Goal: Complete application form: Complete application form

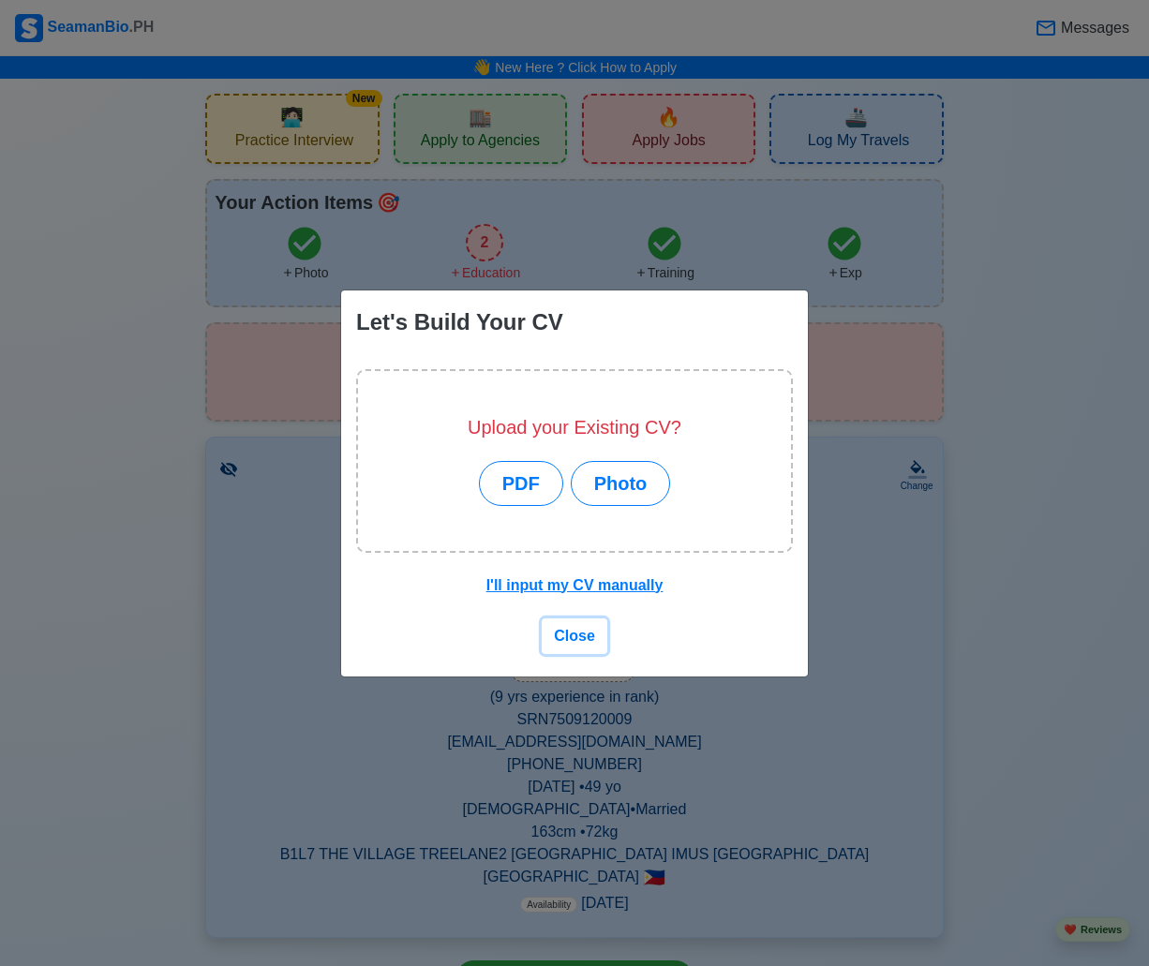
click at [584, 648] on button "Close" at bounding box center [575, 636] width 66 height 36
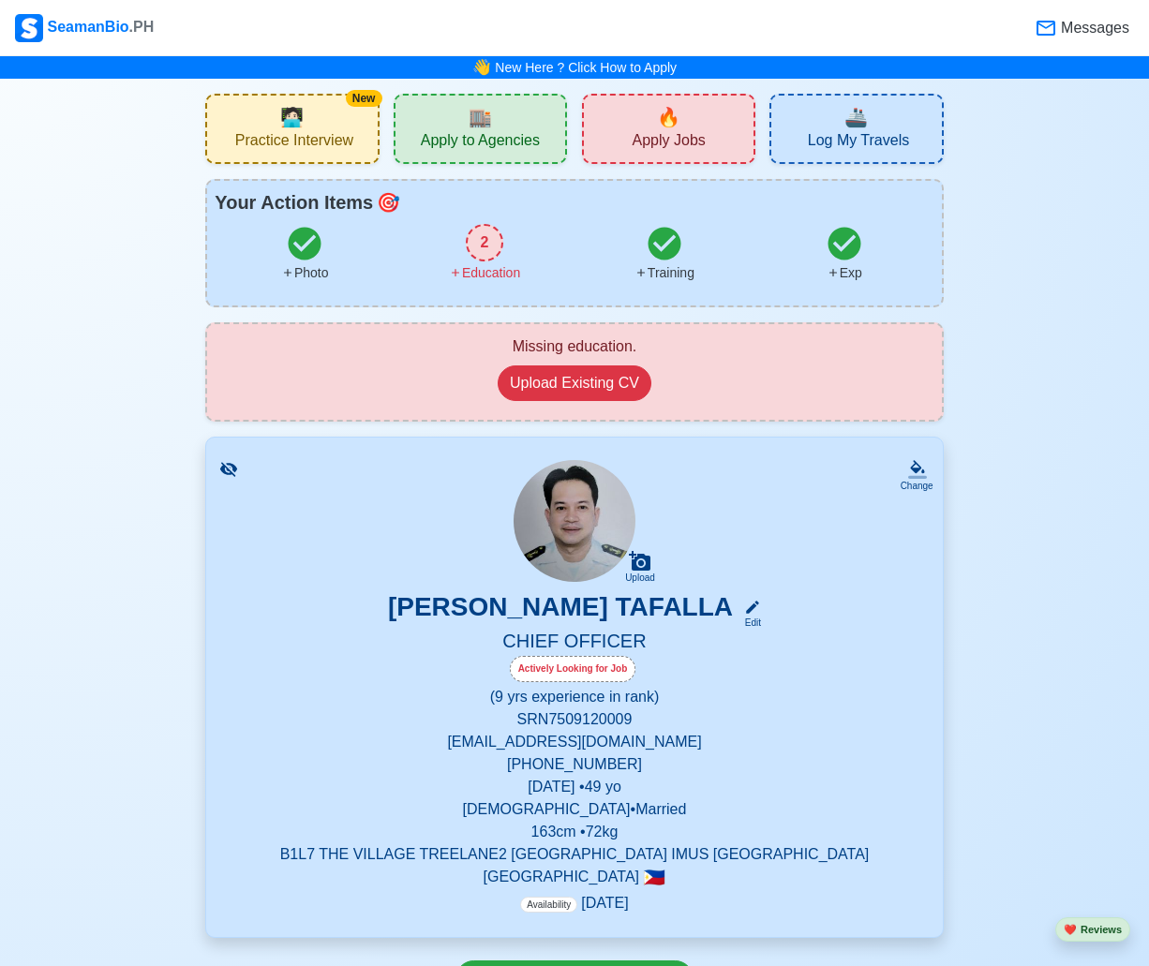
click at [483, 226] on div "2" at bounding box center [484, 242] width 37 height 37
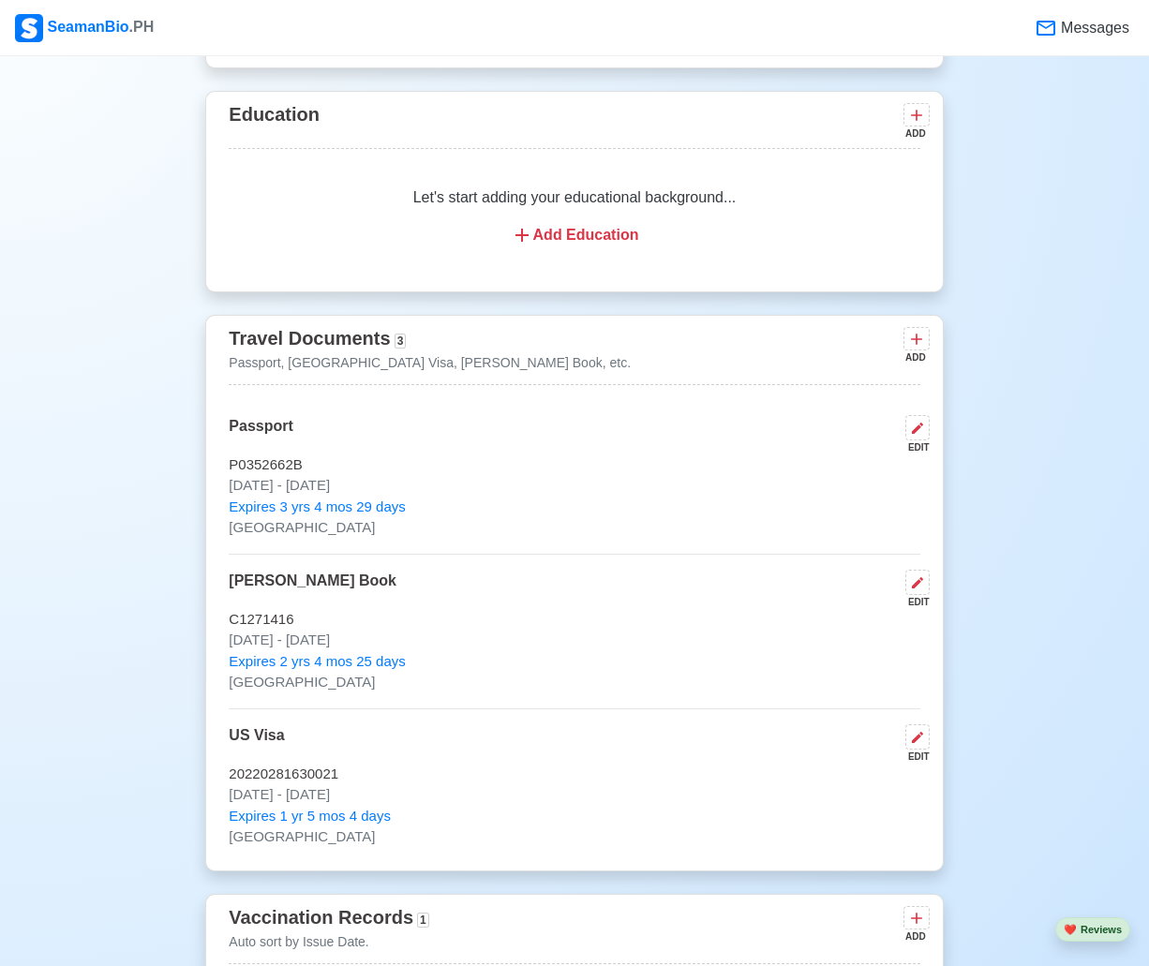
scroll to position [1402, 0]
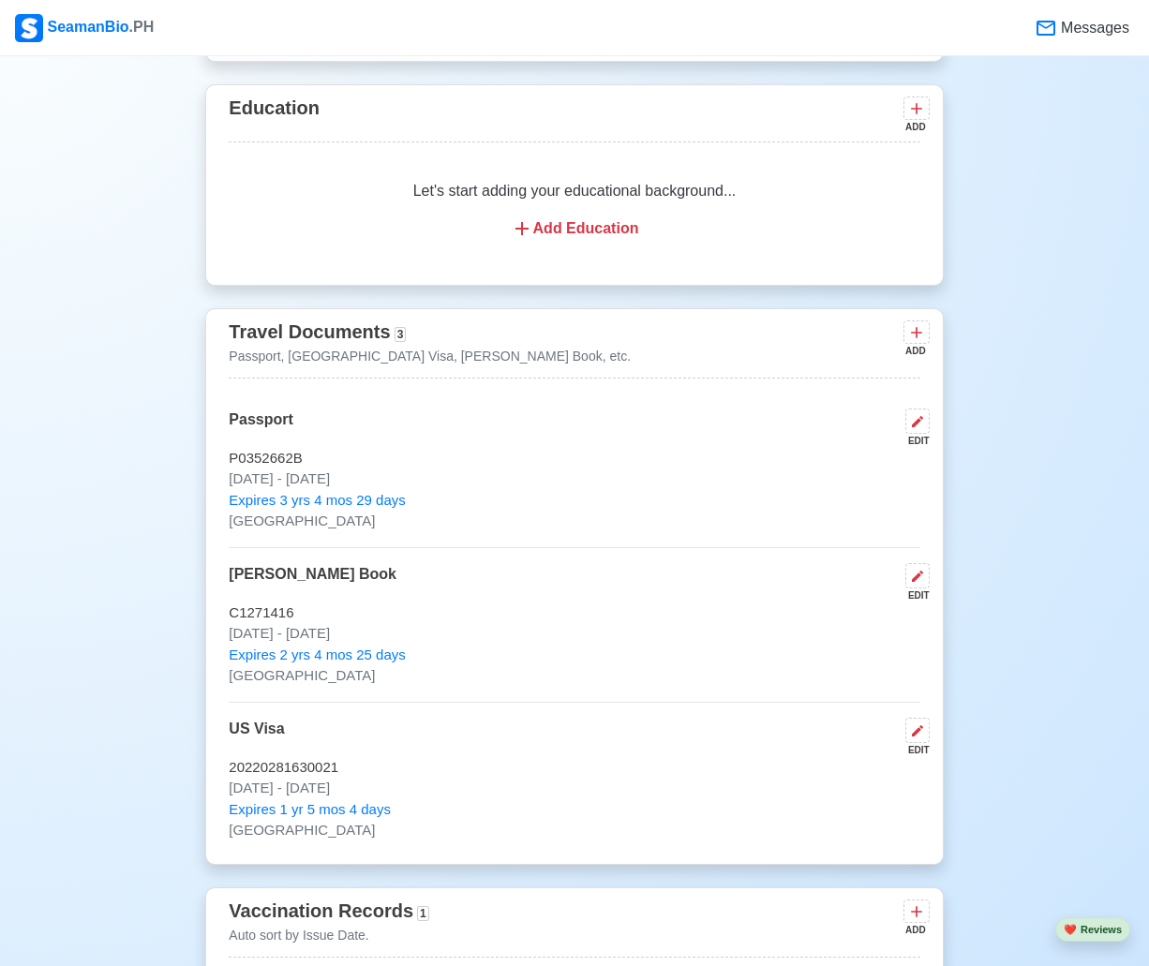
click at [540, 205] on div "Let's start adding your educational background... Add Education" at bounding box center [574, 209] width 691 height 105
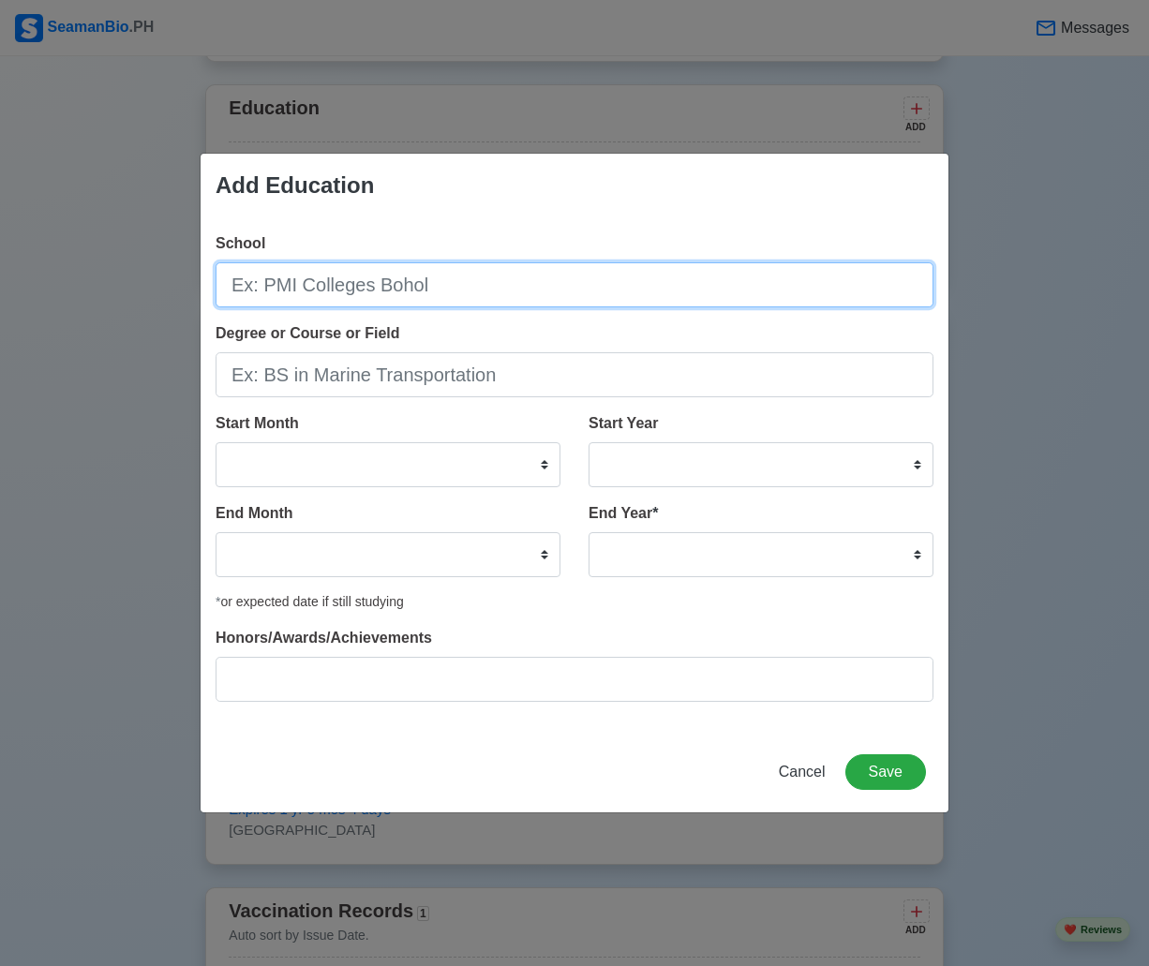
click at [290, 275] on input "School" at bounding box center [574, 284] width 718 height 45
click at [296, 292] on input "School" at bounding box center [574, 284] width 718 height 45
click at [339, 291] on input "AKLAN POLY TECHNIC" at bounding box center [574, 284] width 718 height 45
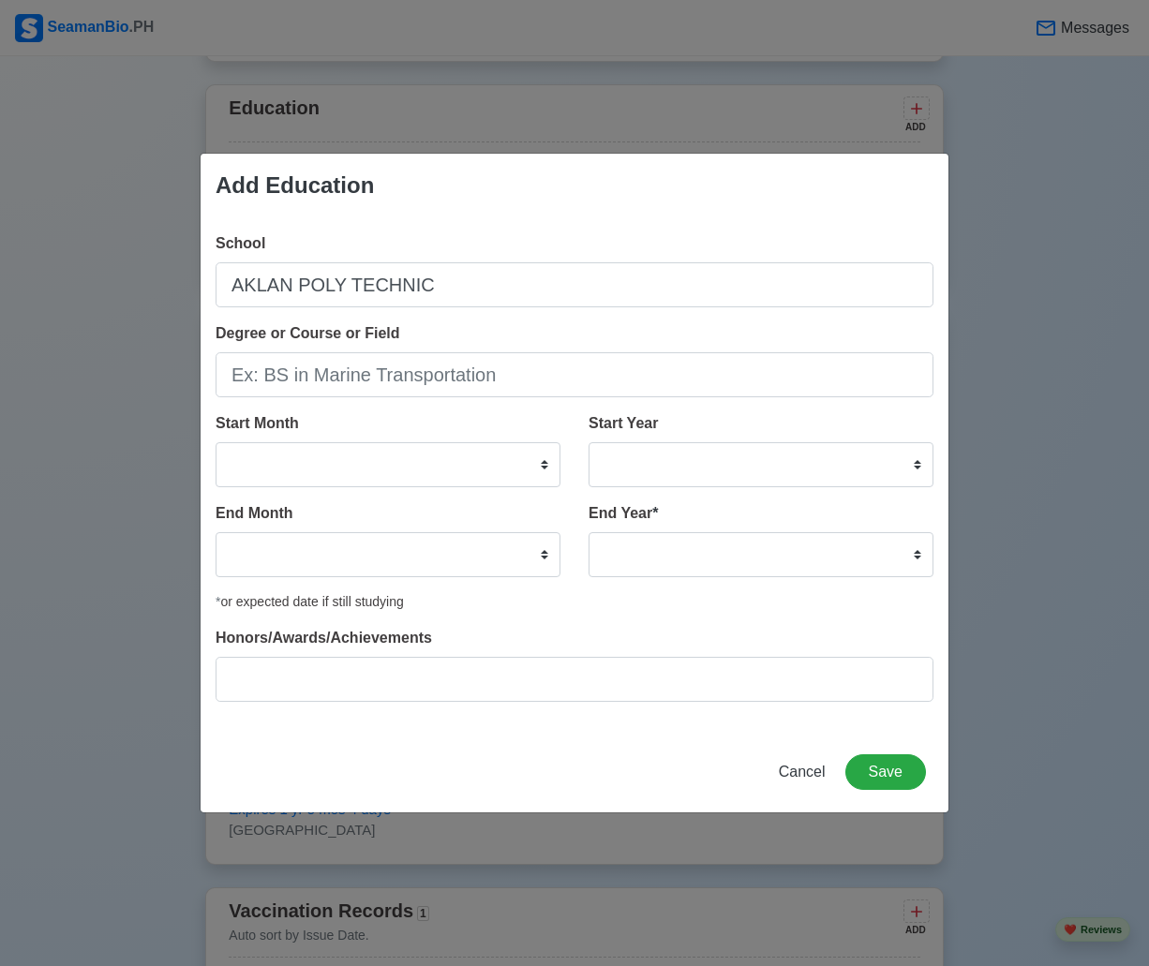
click at [341, 323] on label "Degree or Course or Field" at bounding box center [307, 333] width 185 height 22
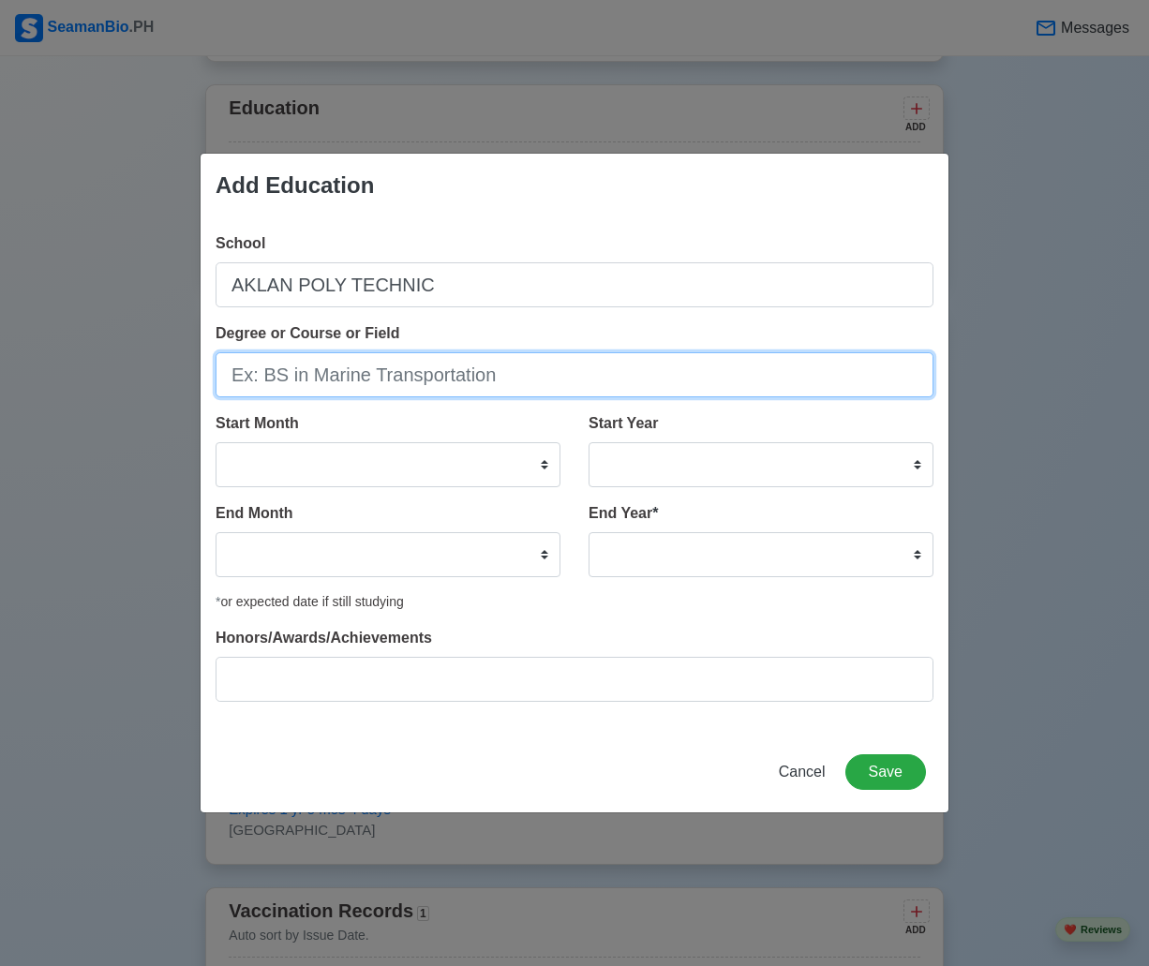
click at [341, 352] on input "Degree or Course or Field" at bounding box center [574, 374] width 718 height 45
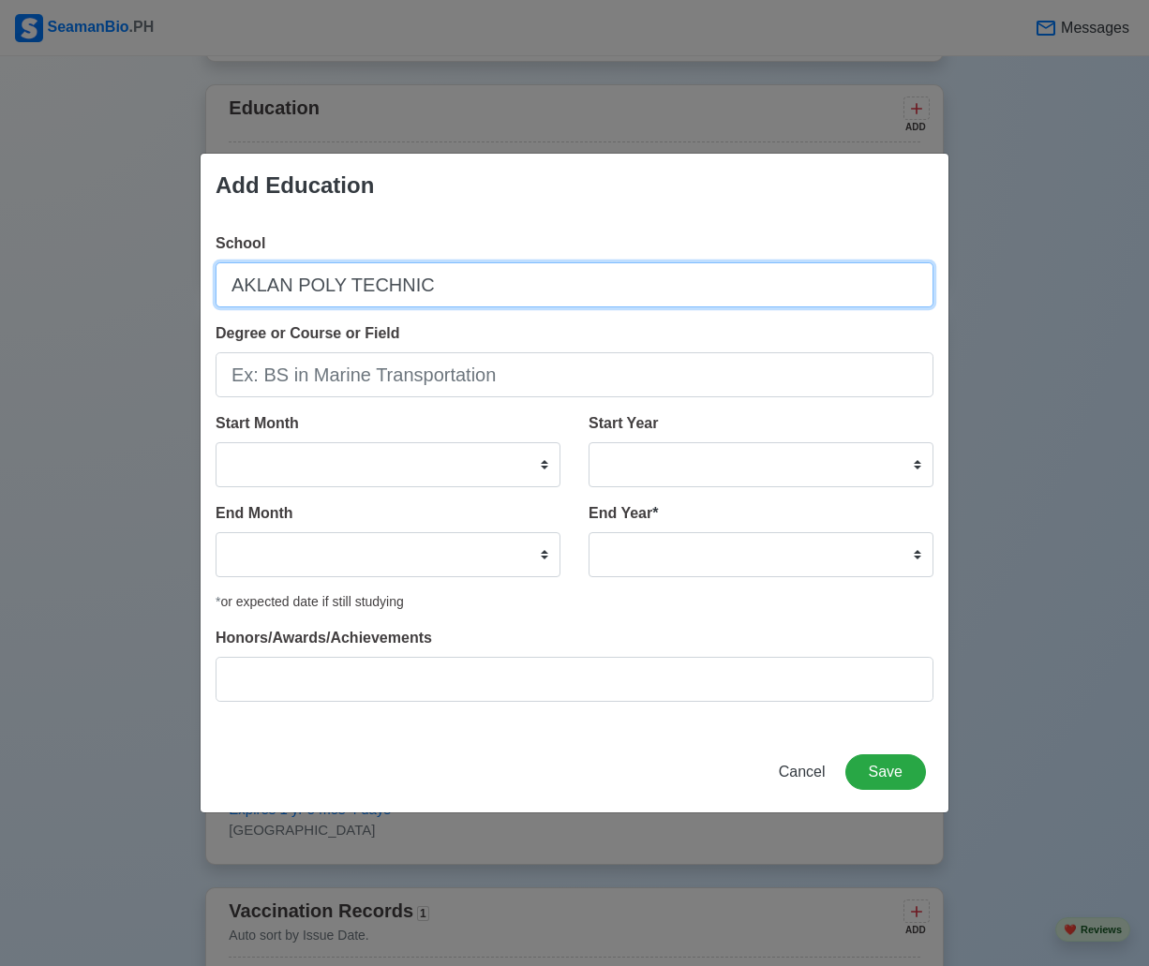
click at [349, 285] on input "AKLAN POLY TECHNIC" at bounding box center [574, 284] width 718 height 45
click at [424, 292] on input "AKLAN POLYTECHNIC" at bounding box center [574, 284] width 718 height 45
click at [444, 292] on input "AKLAN POLYTECHNIC C" at bounding box center [574, 284] width 718 height 45
type input "[GEOGRAPHIC_DATA]"
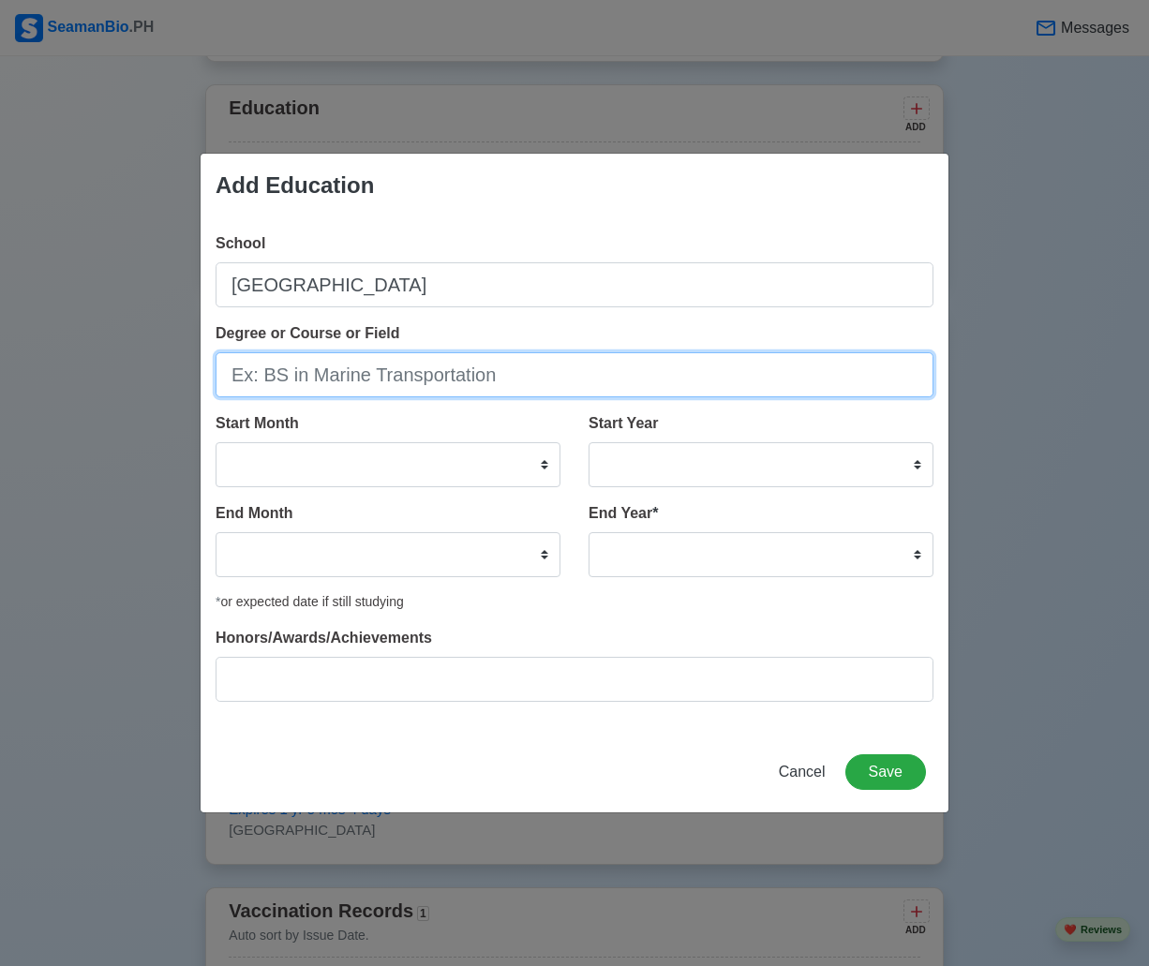
click at [257, 376] on input "Degree or Course or Field" at bounding box center [574, 374] width 718 height 45
type input "BS in MARINE TRANSPORTATION"
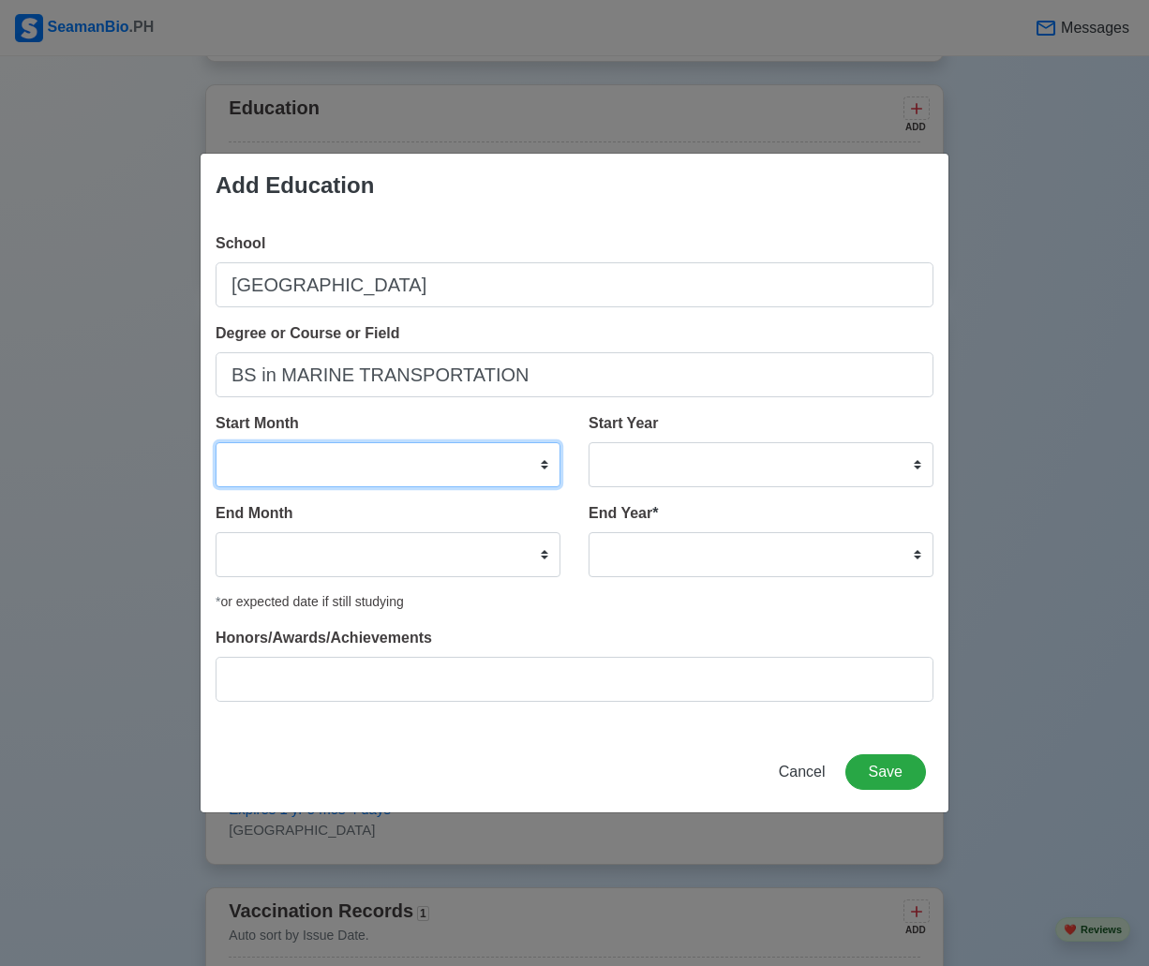
click at [242, 476] on select "January February March April May June July August September October November De…" at bounding box center [387, 464] width 345 height 45
select select "June"
click at [215, 442] on select "January February March April May June July August September October November De…" at bounding box center [387, 464] width 345 height 45
click at [286, 480] on select "January February March April May June July August September October November De…" at bounding box center [387, 464] width 345 height 45
click at [307, 483] on select "January February March April May June July August September October November De…" at bounding box center [387, 464] width 345 height 45
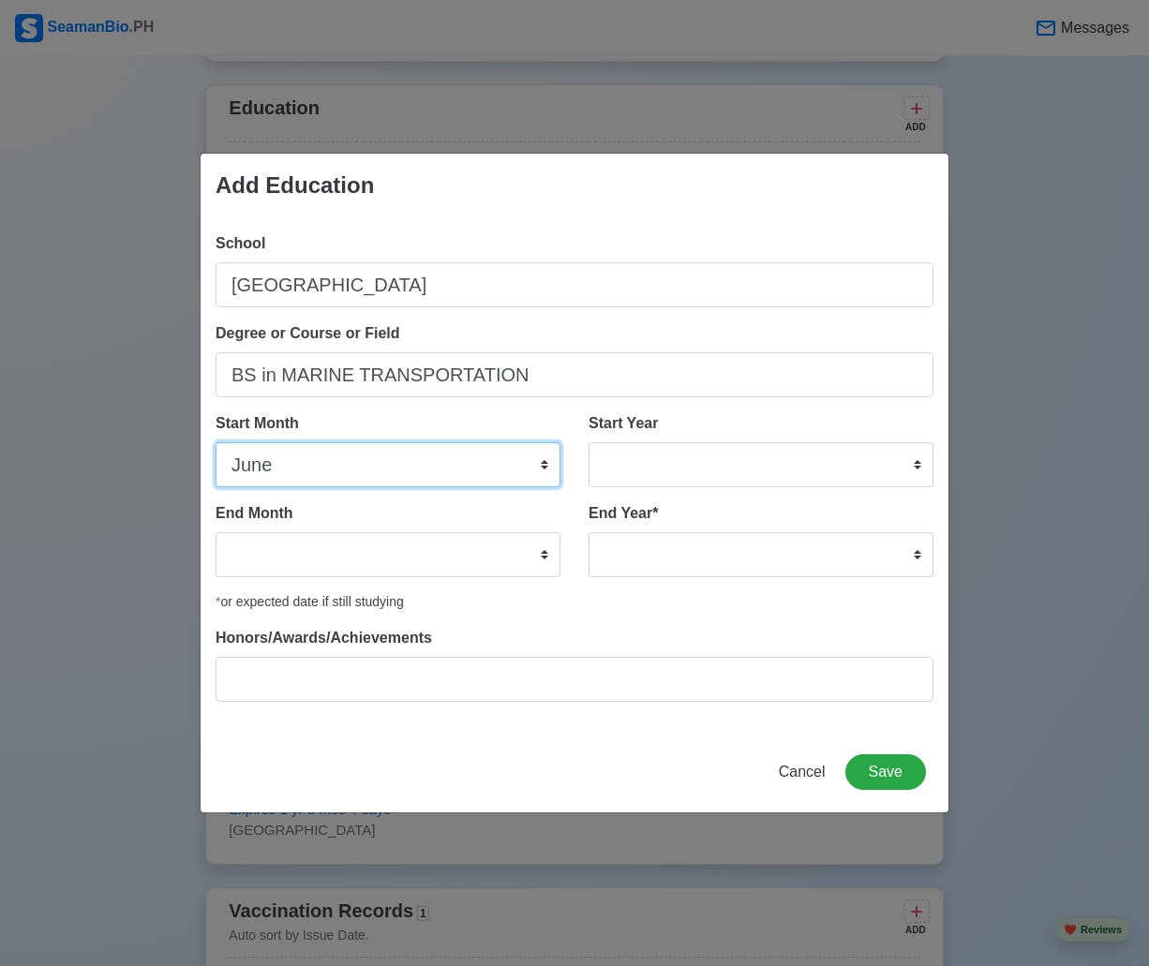
click at [277, 476] on select "January February March April May June July August September October November De…" at bounding box center [387, 464] width 345 height 45
click at [545, 476] on select "January February March April May June July August September October November De…" at bounding box center [387, 464] width 345 height 45
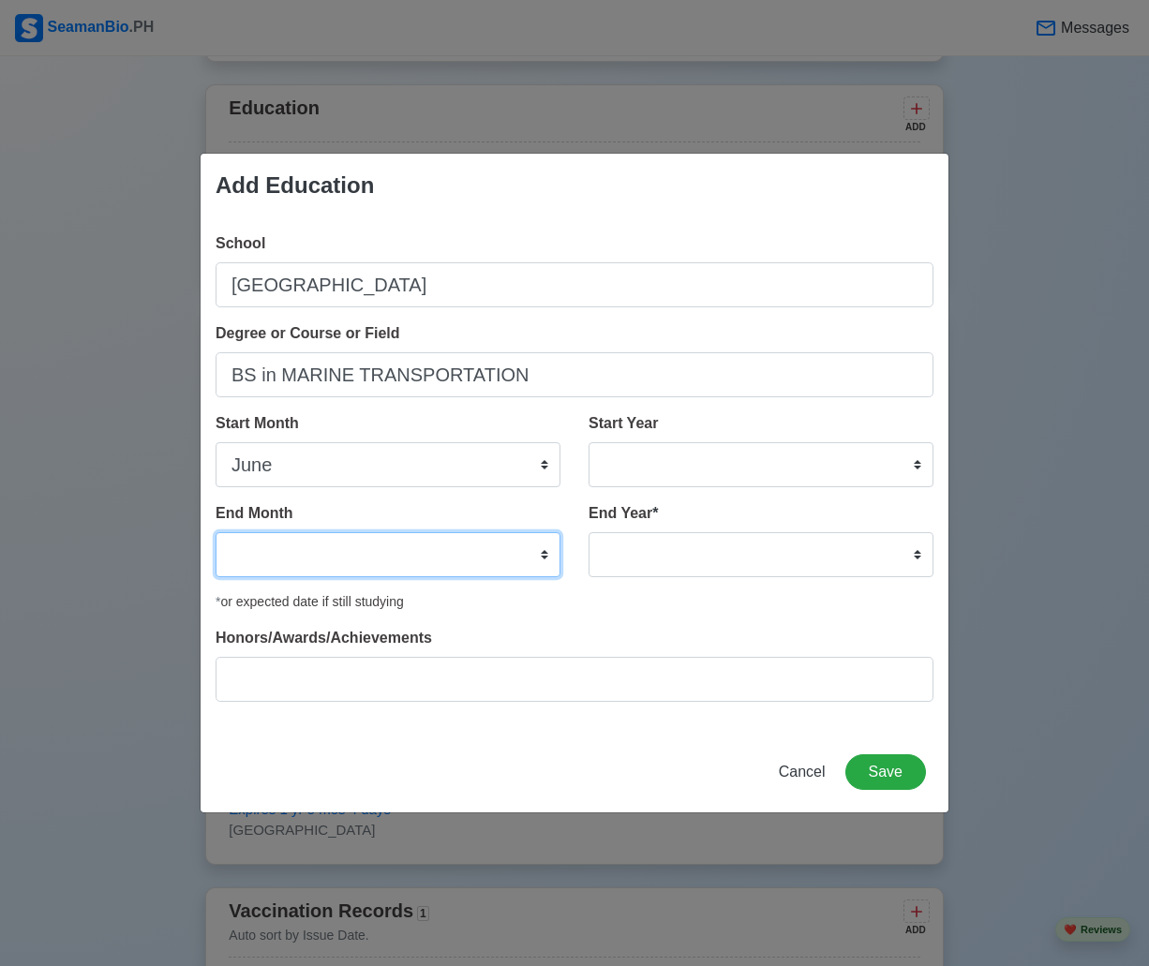
click at [394, 534] on select "January February March April May June July August September October November De…" at bounding box center [387, 554] width 345 height 45
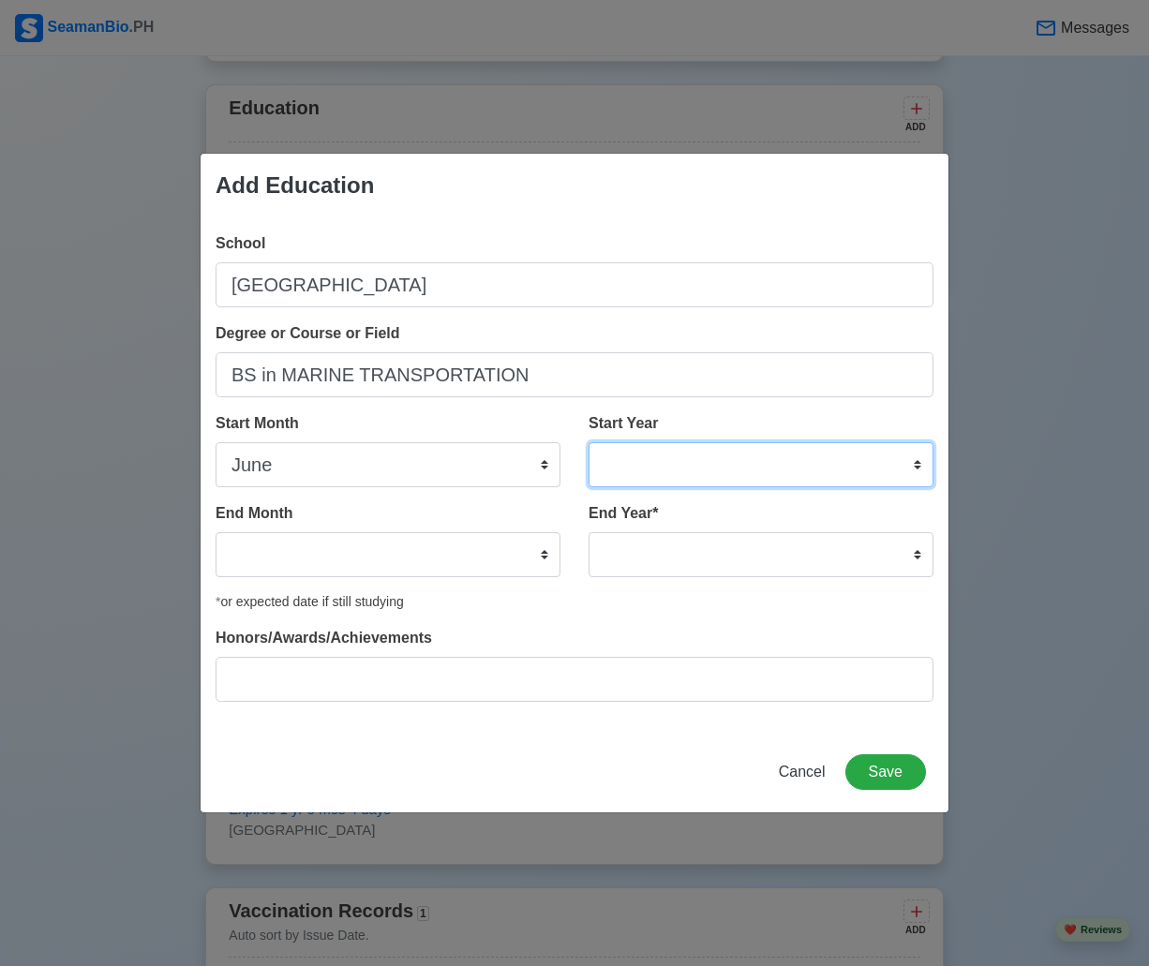
click at [701, 474] on select "2025 2024 2023 2022 2021 2020 2019 2018 2017 2016 2015 2014 2013 2012 2011 2010…" at bounding box center [760, 464] width 345 height 45
select select "1992"
click at [588, 442] on select "2025 2024 2023 2022 2021 2020 2019 2018 2017 2016 2015 2014 2013 2012 2011 2010…" at bounding box center [760, 464] width 345 height 45
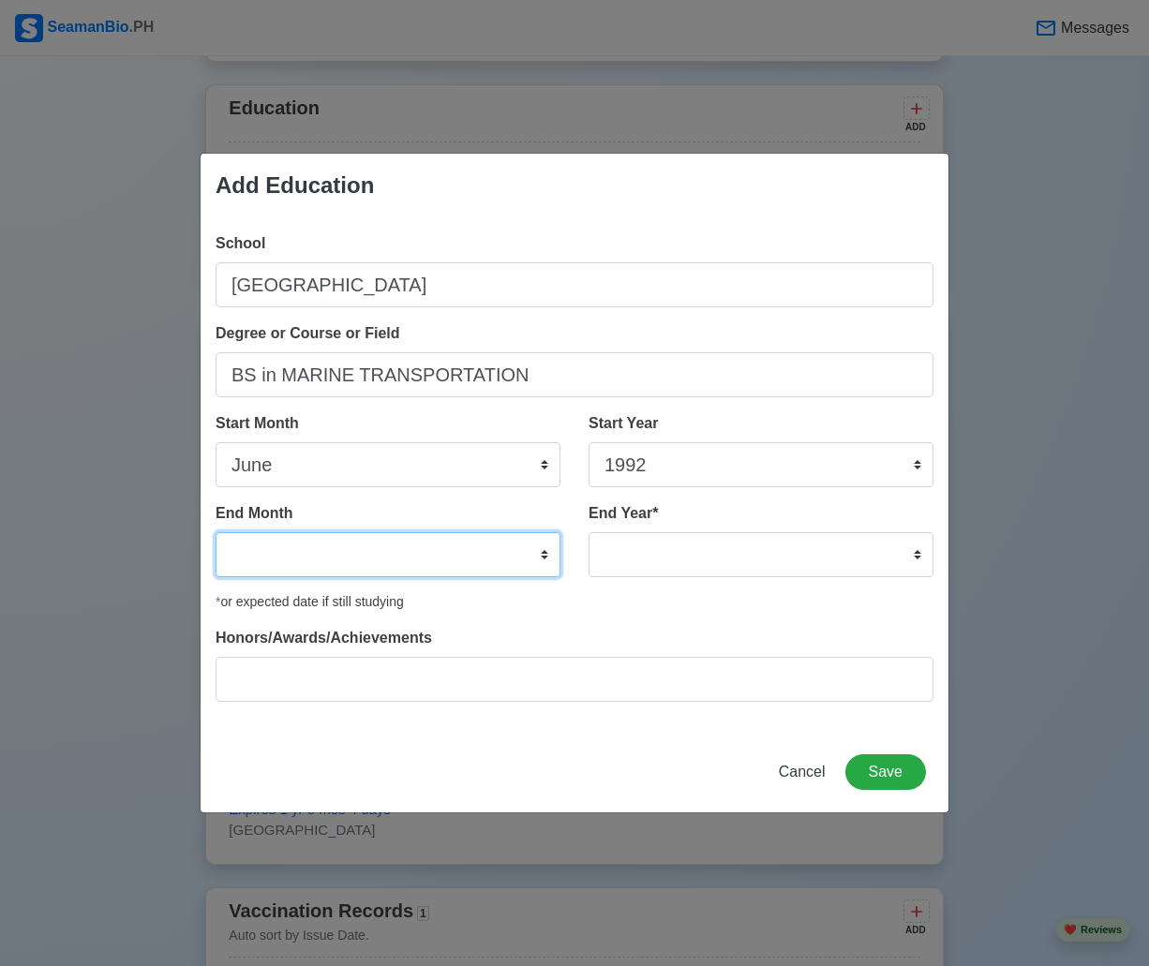
click at [241, 566] on select "January February March April May June July August September October November De…" at bounding box center [387, 554] width 345 height 45
click at [51, 589] on div "Add Education School [GEOGRAPHIC_DATA] Degree or Course or Field BS in MARINE T…" at bounding box center [574, 483] width 1149 height 966
click at [795, 779] on span "Cancel" at bounding box center [802, 772] width 47 height 16
select select
